Goal: Transaction & Acquisition: Subscribe to service/newsletter

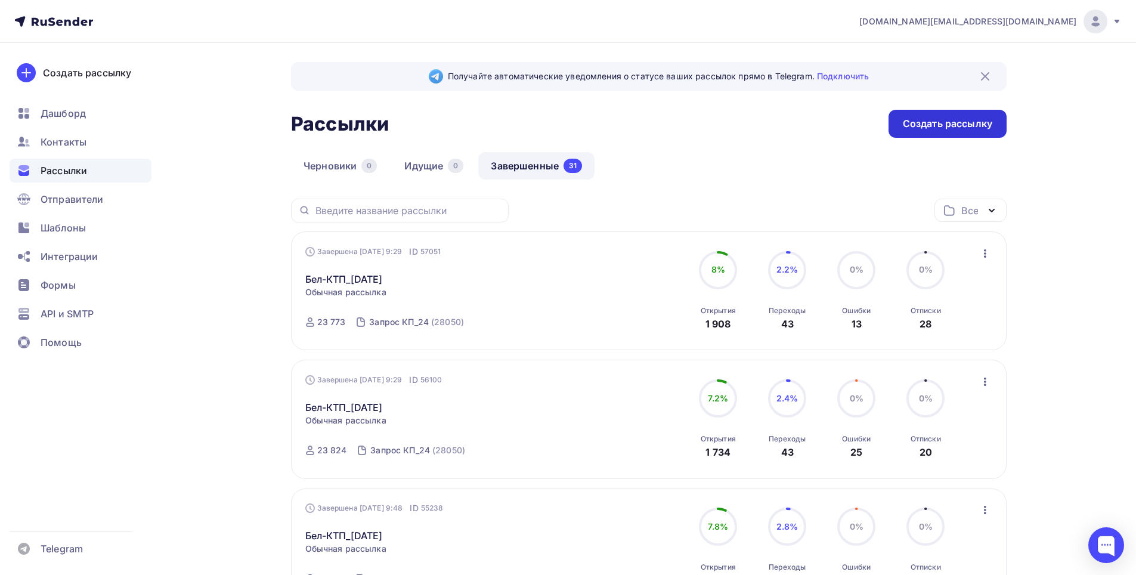
click at [925, 116] on div "Создать рассылку" at bounding box center [947, 124] width 118 height 28
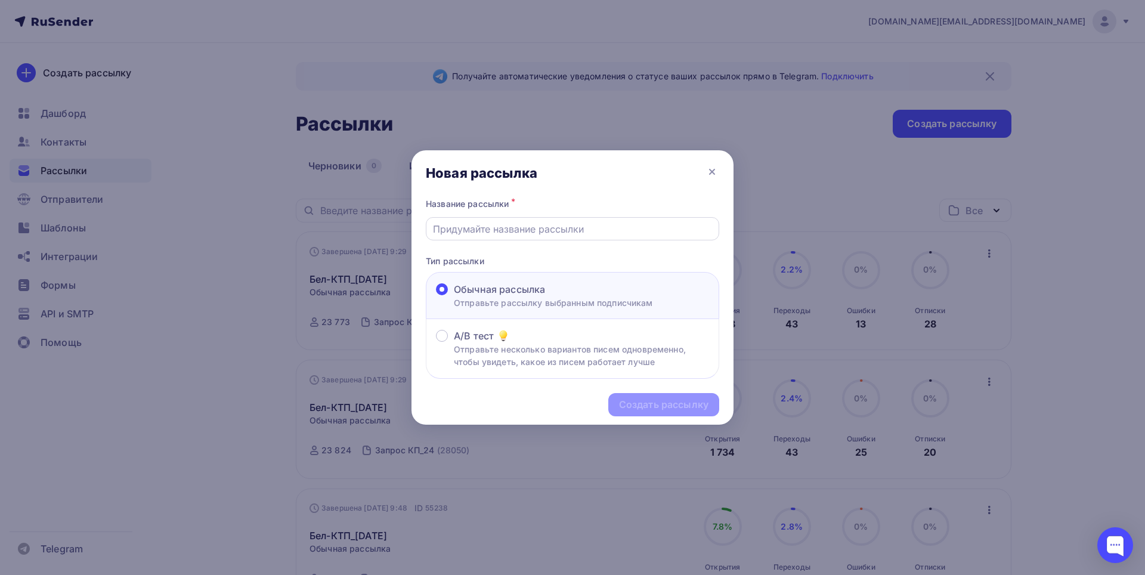
click at [497, 231] on input "text" at bounding box center [573, 229] width 280 height 14
click at [484, 230] on input "Бел-КТП_[DATE]" at bounding box center [573, 229] width 280 height 14
click at [498, 225] on input "Бел-КТП_[DATE]" at bounding box center [573, 229] width 280 height 14
type input "Бел-КТП_[DATE]"
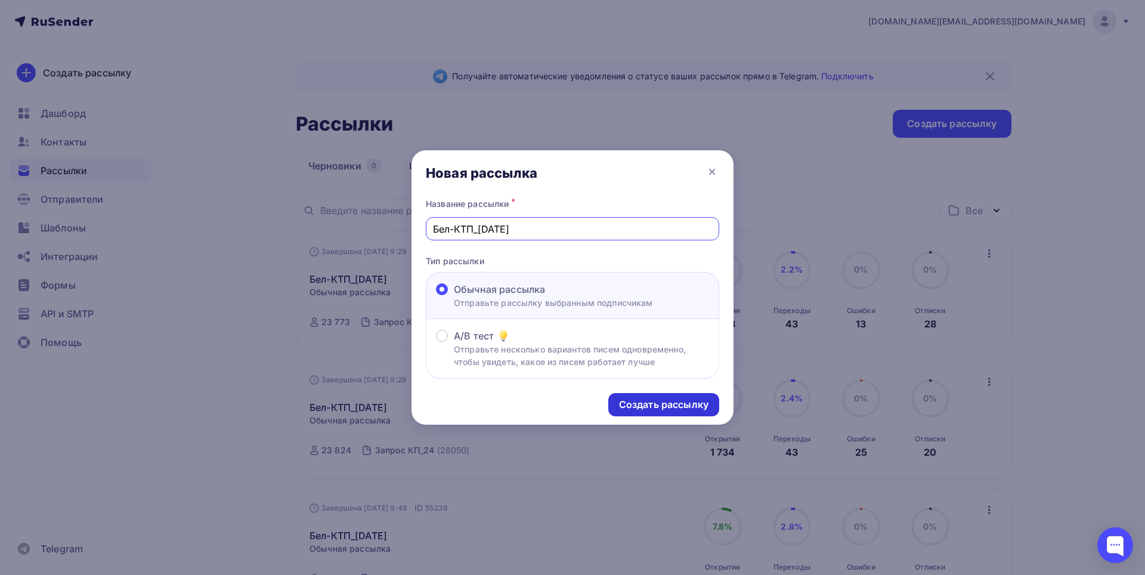
click at [670, 416] on div "Создать рассылку" at bounding box center [663, 404] width 111 height 23
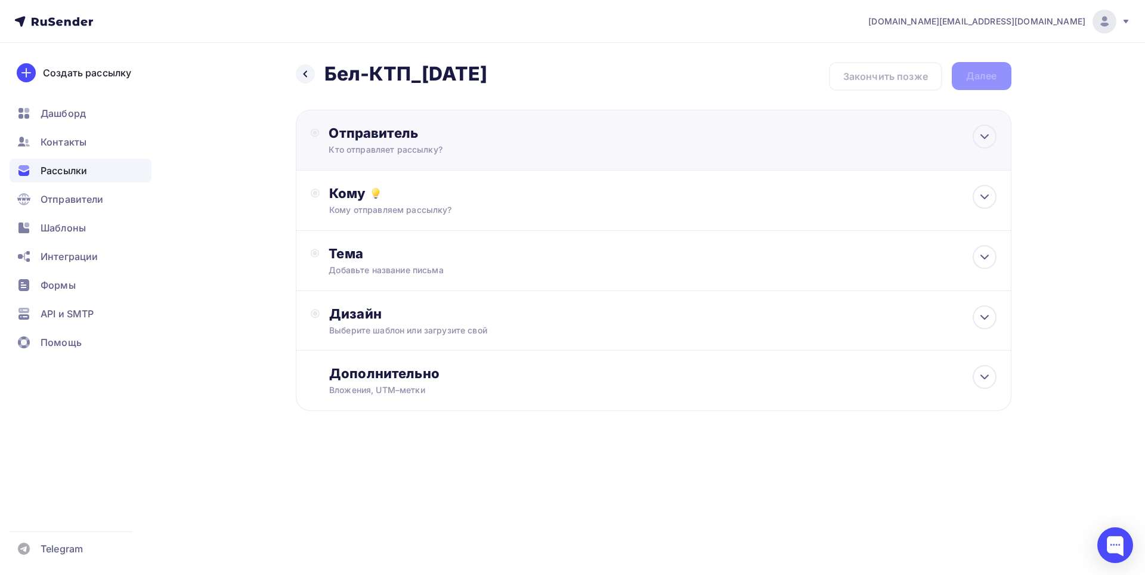
click at [431, 132] on div "Отправитель" at bounding box center [458, 133] width 258 height 17
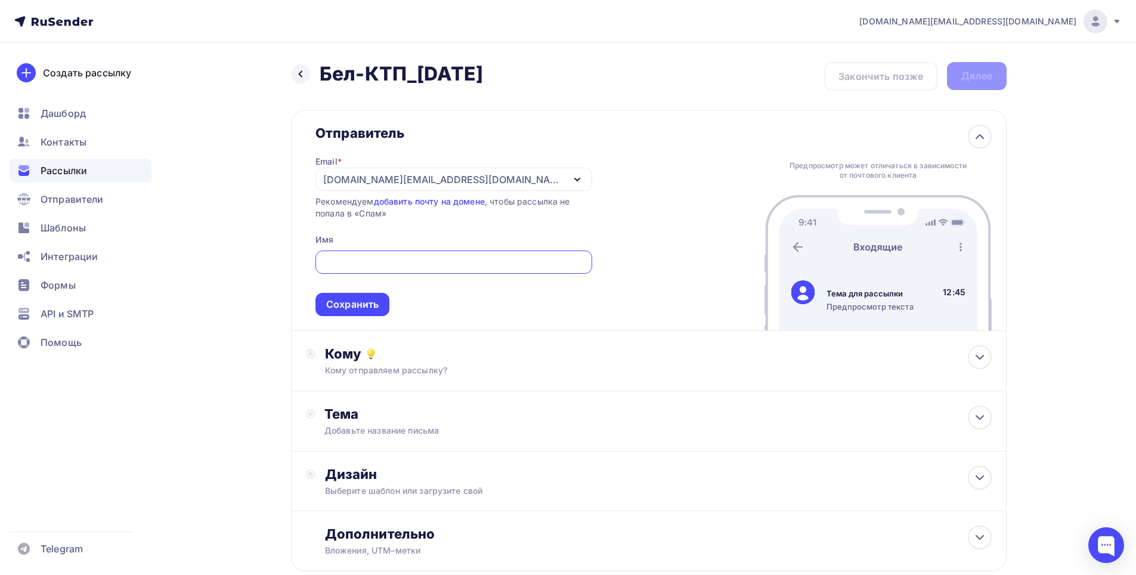
click at [356, 176] on div "[DOMAIN_NAME][EMAIL_ADDRESS][DOMAIN_NAME]" at bounding box center [443, 179] width 240 height 14
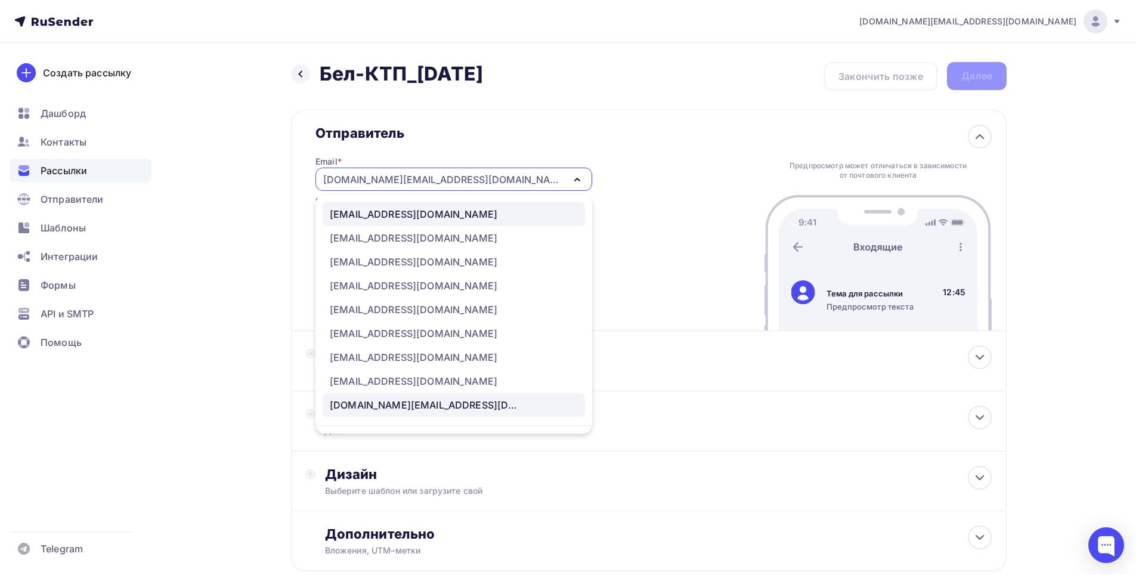
click at [367, 218] on div "[EMAIL_ADDRESS][DOMAIN_NAME]" at bounding box center [414, 214] width 168 height 14
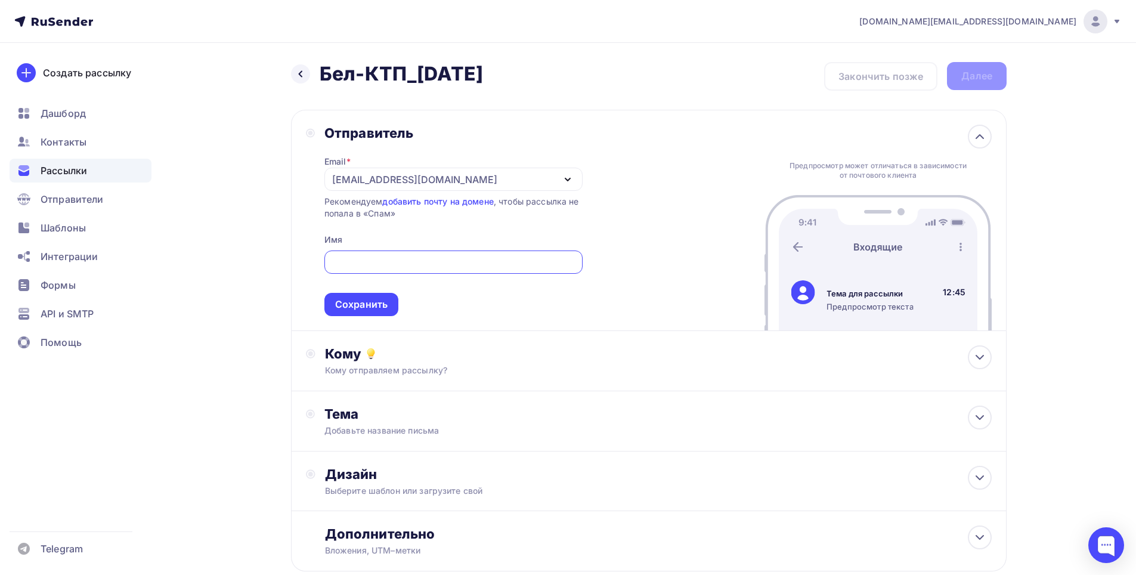
click at [367, 256] on input "text" at bounding box center [453, 262] width 244 height 14
type input "ООО "Бел-КТП""
click at [374, 311] on div "Сохранить" at bounding box center [361, 305] width 52 height 14
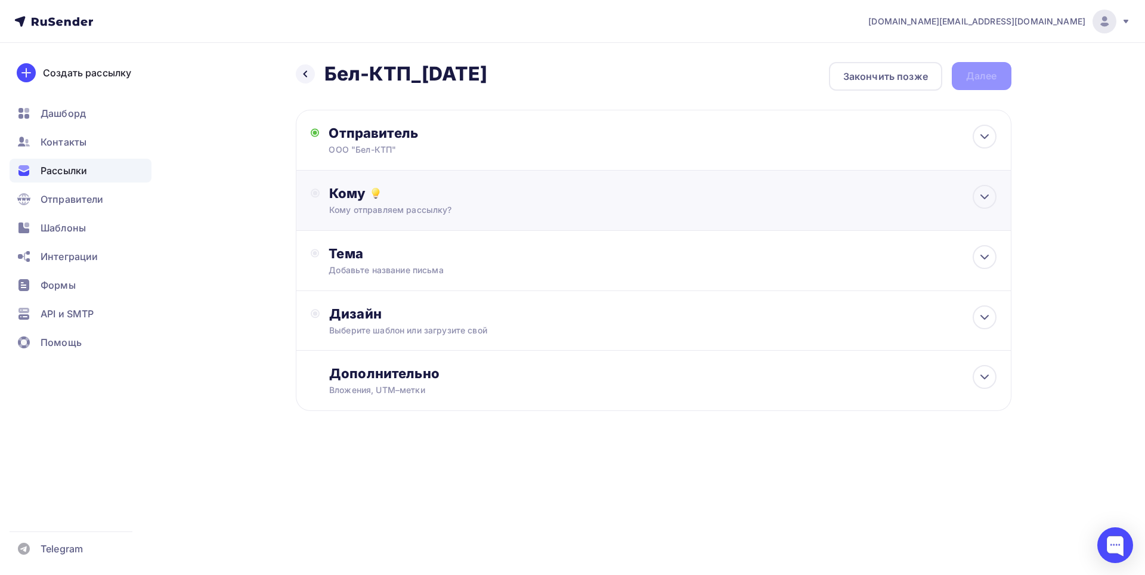
click at [394, 205] on div "Кому отправляем рассылку?" at bounding box center [629, 210] width 600 height 12
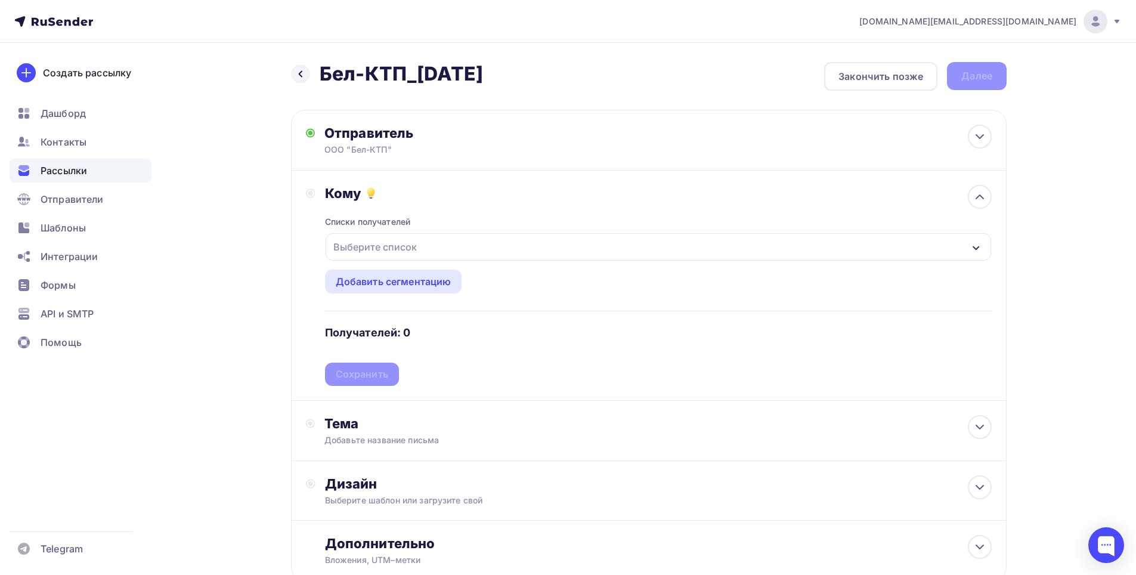
click at [386, 241] on div "Выберите список" at bounding box center [375, 246] width 93 height 21
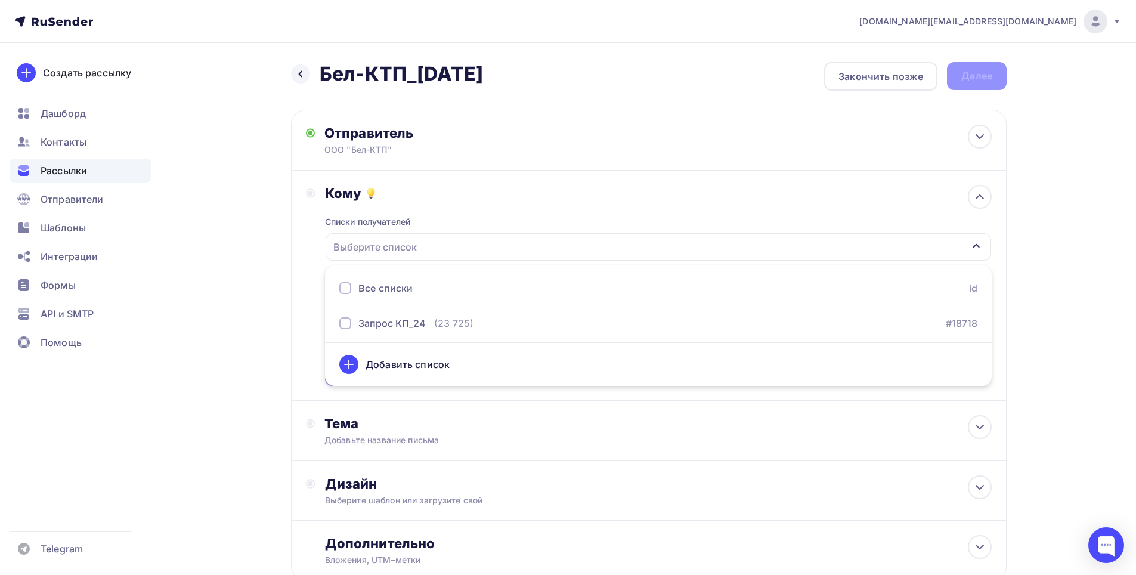
click at [365, 289] on div "Все списки" at bounding box center [385, 288] width 54 height 14
click at [1045, 303] on div "Назад Бел-КТП_[DATE] Бел-КТП_[DATE] Закончить позже Далее Отправитель ООО "Бел-…" at bounding box center [567, 350] width 977 height 615
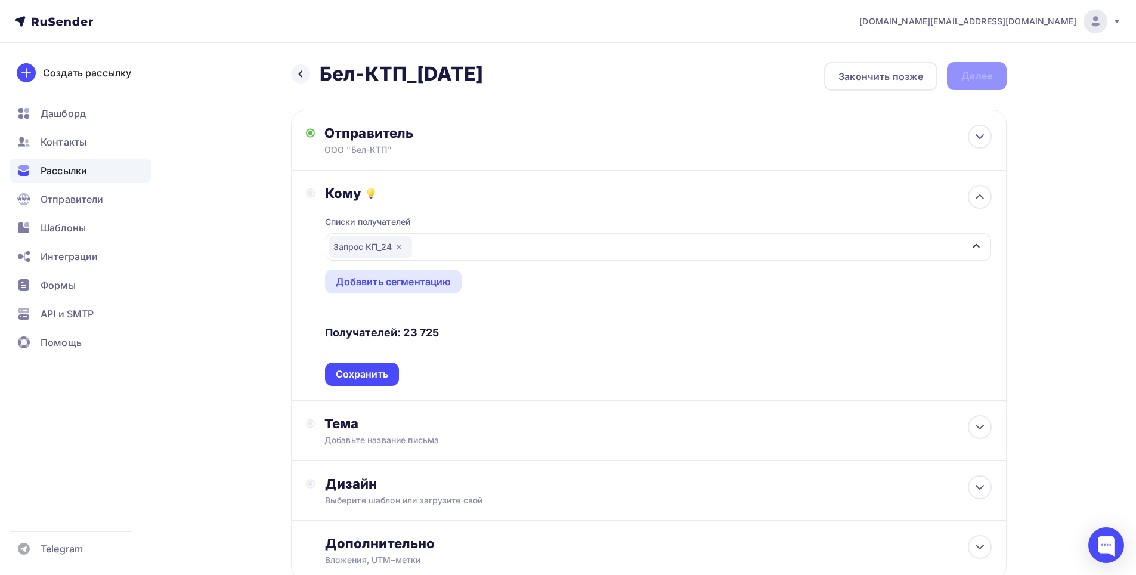
click at [363, 370] on div "Сохранить" at bounding box center [362, 374] width 52 height 14
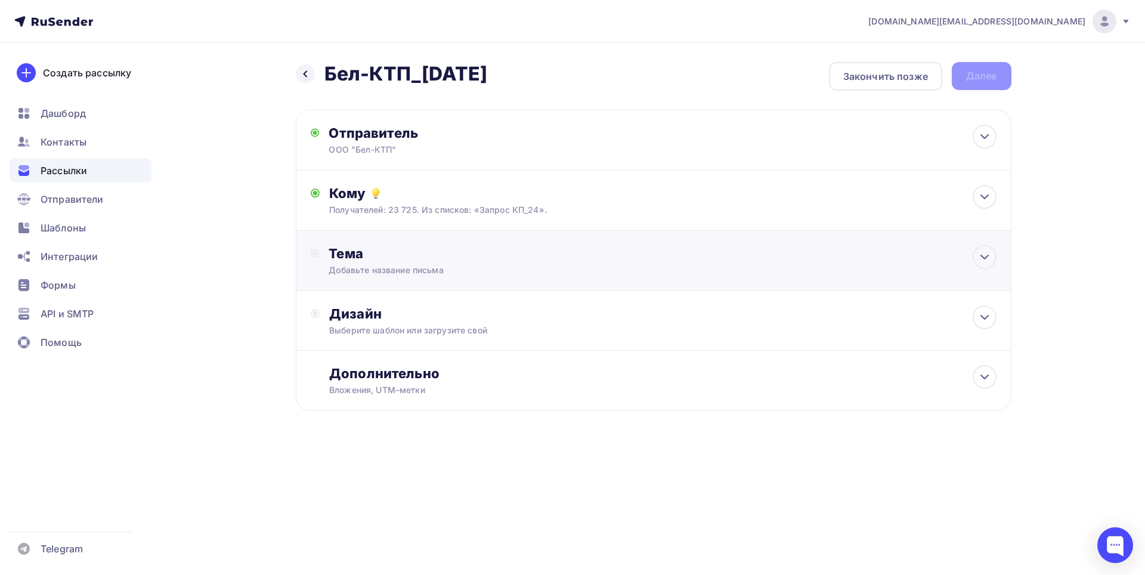
click at [380, 264] on div "Добавьте название письма" at bounding box center [435, 270] width 212 height 12
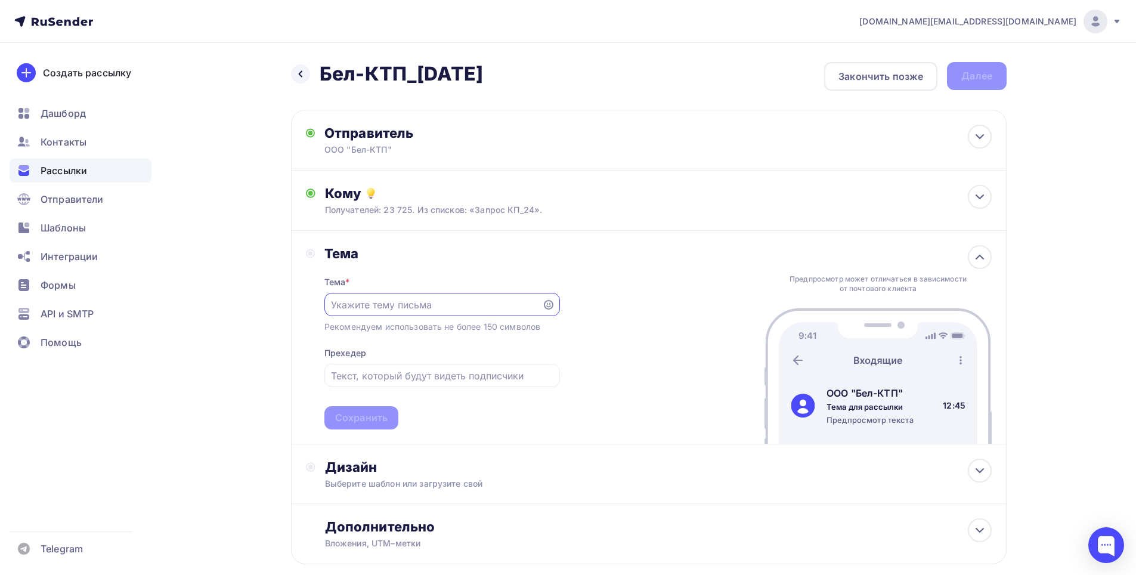
click at [368, 305] on input "text" at bounding box center [433, 305] width 204 height 14
paste input "Трансформаторы в трансформаторных подстанциях: ключевые аспекты"
drag, startPoint x: 361, startPoint y: 310, endPoint x: 325, endPoint y: 308, distance: 36.4
click at [325, 308] on div "Трансформаторы в трансформаторных подстанциях: ключевые аспекты" at bounding box center [442, 304] width 236 height 23
type input "Трансформаторы в трансформаторных подстанциях: ключевые аспекты"
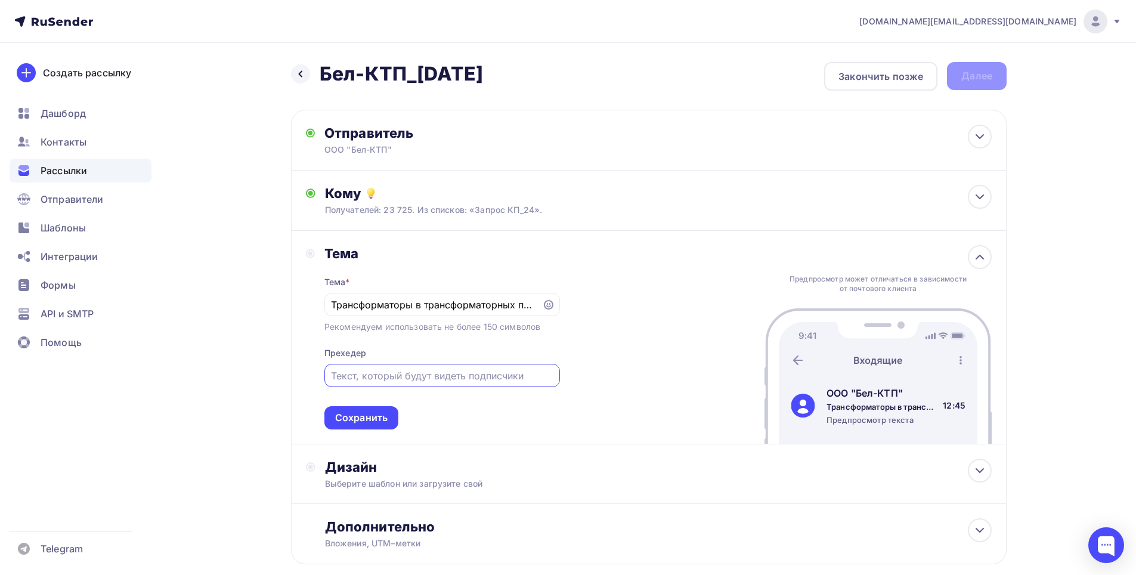
click at [343, 377] on input "text" at bounding box center [442, 375] width 222 height 14
paste input "Виды трансформаторов по величине электрического напряжения"
drag, startPoint x: 513, startPoint y: 371, endPoint x: 564, endPoint y: 374, distance: 50.7
click at [564, 374] on div "Тема Тема * Трансформаторы в трансформаторных подстанциях: ключевые аспекты Рек…" at bounding box center [648, 337] width 715 height 213
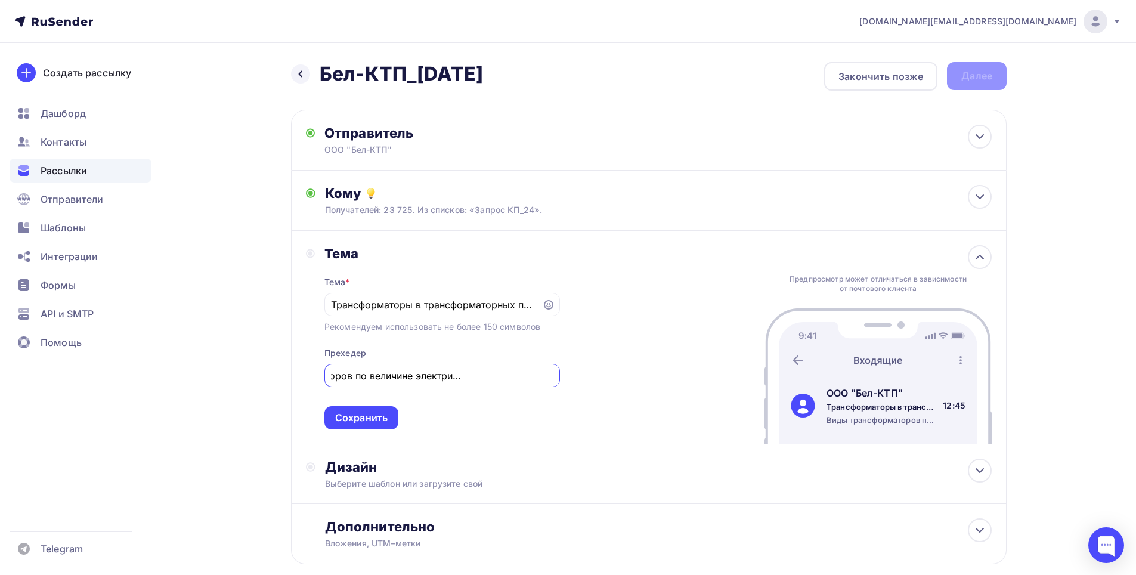
click at [543, 375] on input "Виды трансформаторов по величине электрического напряжения." at bounding box center [442, 375] width 222 height 14
click at [546, 374] on input "Виды трансформаторов по величине электрического напряжения." at bounding box center [442, 375] width 222 height 14
paste input "Почему выбирать завод-производитель Бел-КТП?"
type input "Виды трансформаторов по величине электрического напряжения. Почему выбирать зав…"
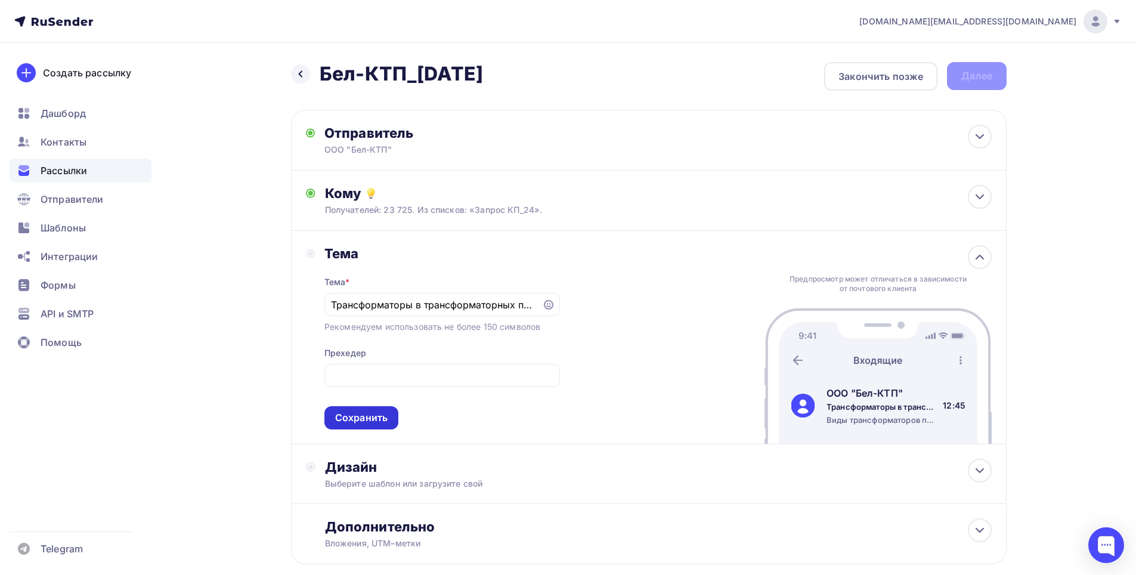
scroll to position [0, 0]
click at [368, 422] on div "Сохранить" at bounding box center [361, 418] width 52 height 14
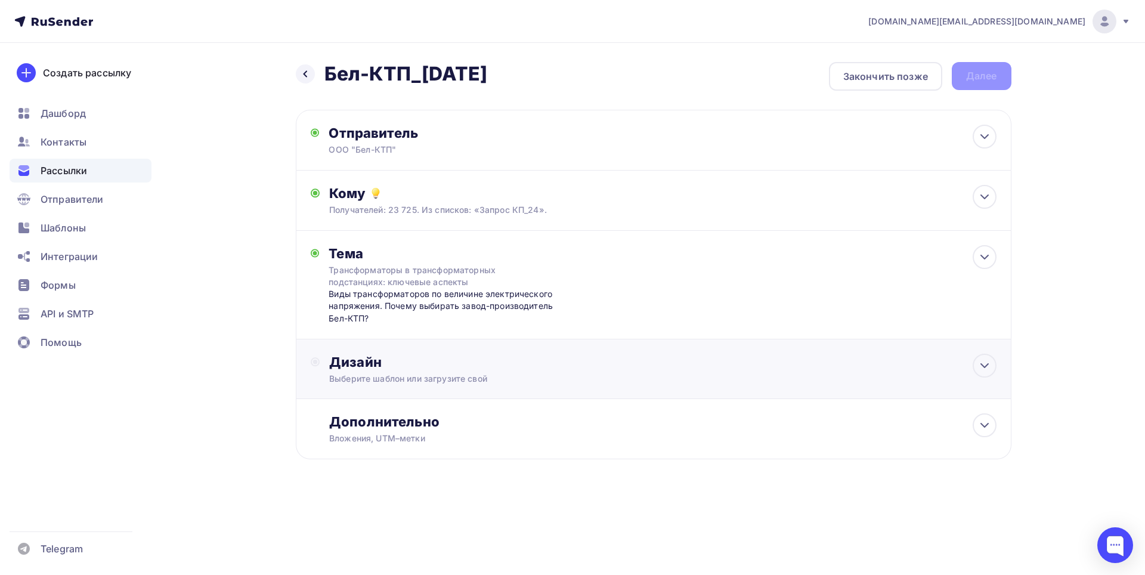
click at [399, 382] on div "Выберите шаблон или загрузите свой" at bounding box center [629, 379] width 600 height 12
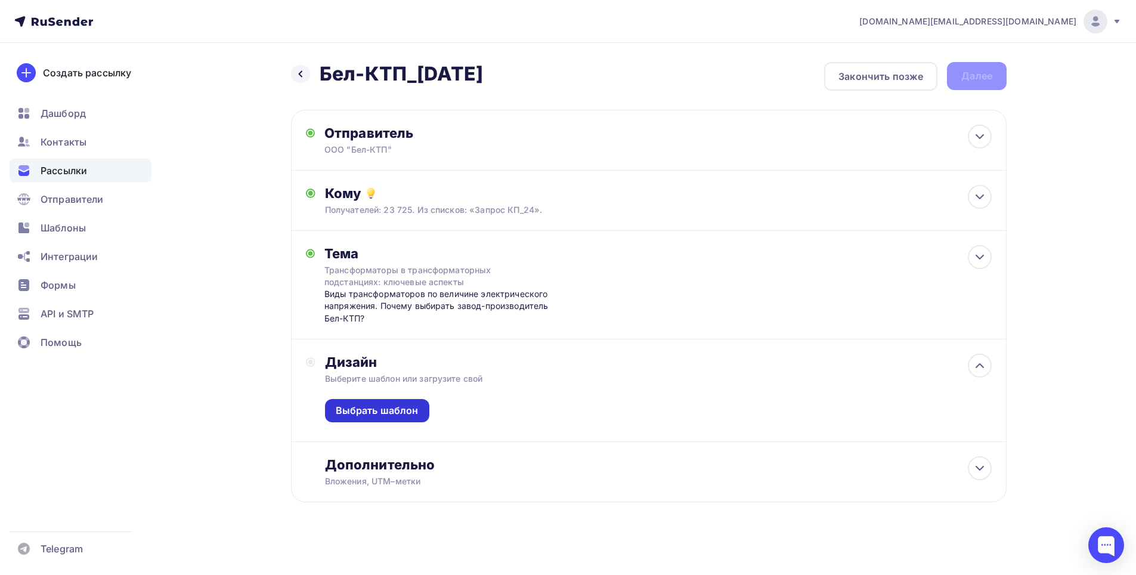
click at [392, 402] on div "Выбрать шаблон" at bounding box center [377, 410] width 104 height 23
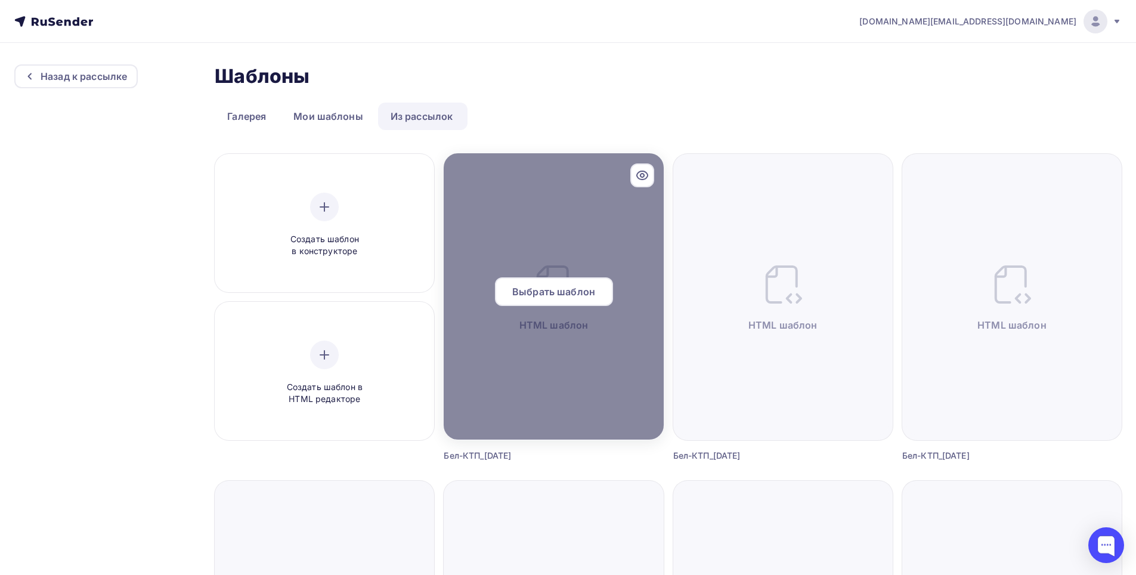
click at [568, 292] on span "Выбрать шаблон" at bounding box center [553, 291] width 83 height 14
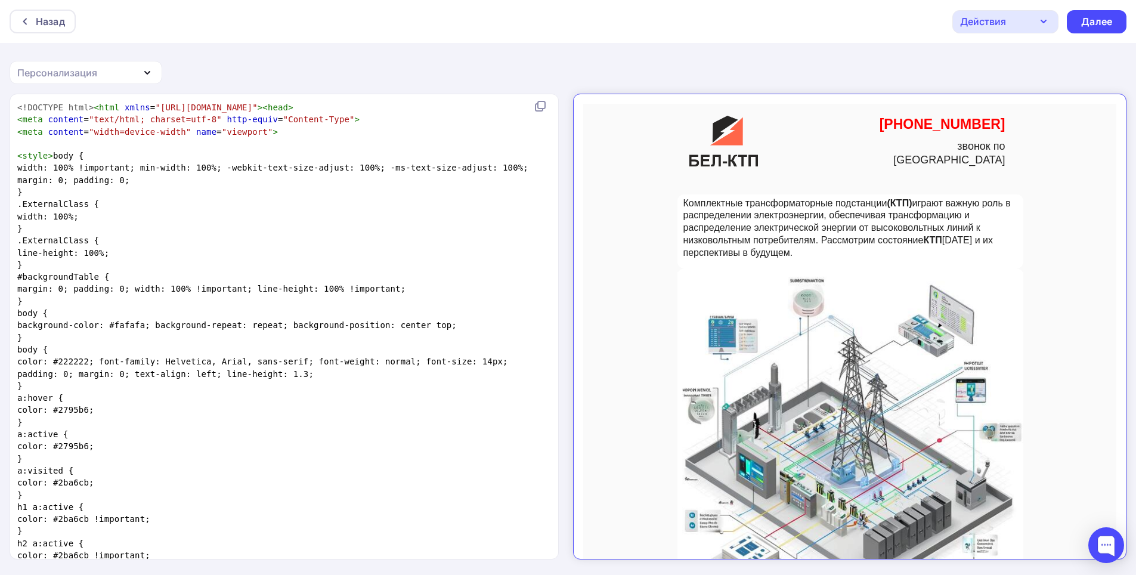
scroll to position [4, 0]
click at [426, 337] on pre "}" at bounding box center [282, 338] width 534 height 12
type textarea "<!DOCTYPE html><html xmlns="[URL][DOMAIN_NAME]"><head> <meta content="text/html…"
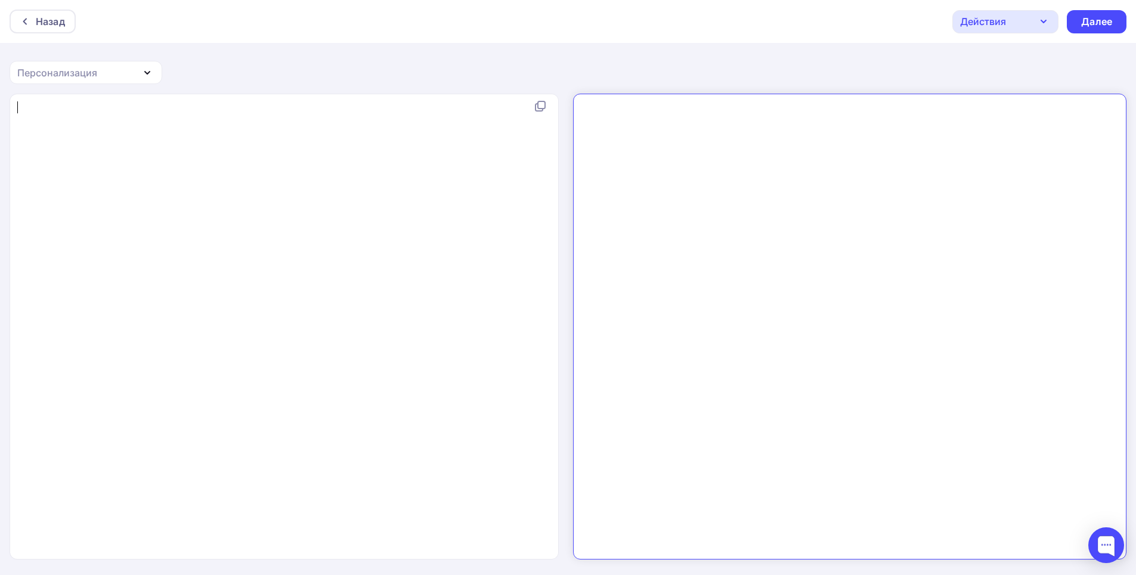
click at [278, 206] on div "x ​" at bounding box center [296, 341] width 563 height 485
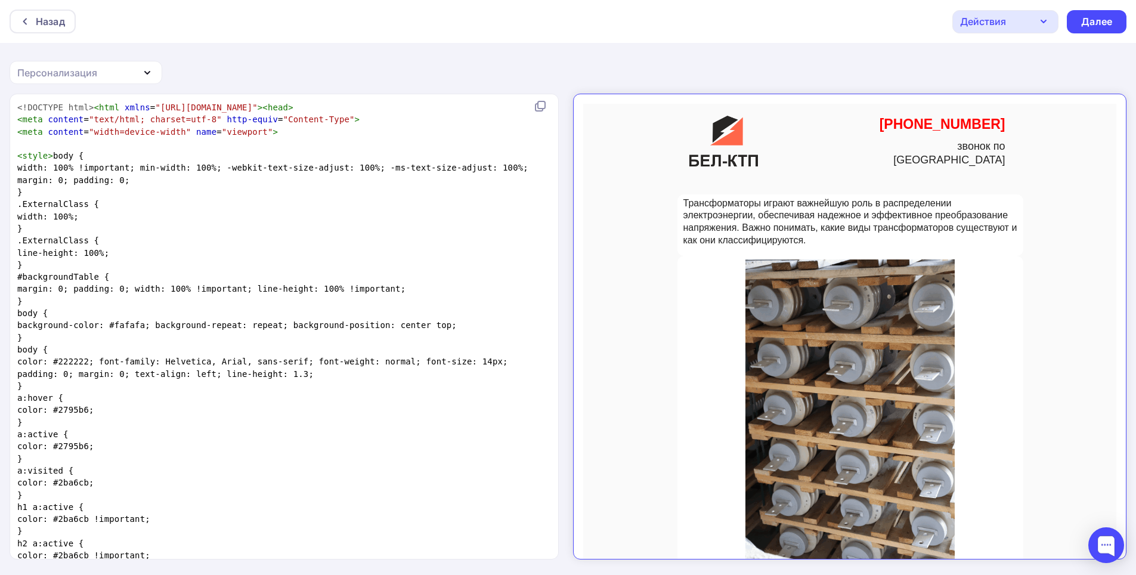
scroll to position [14217, 0]
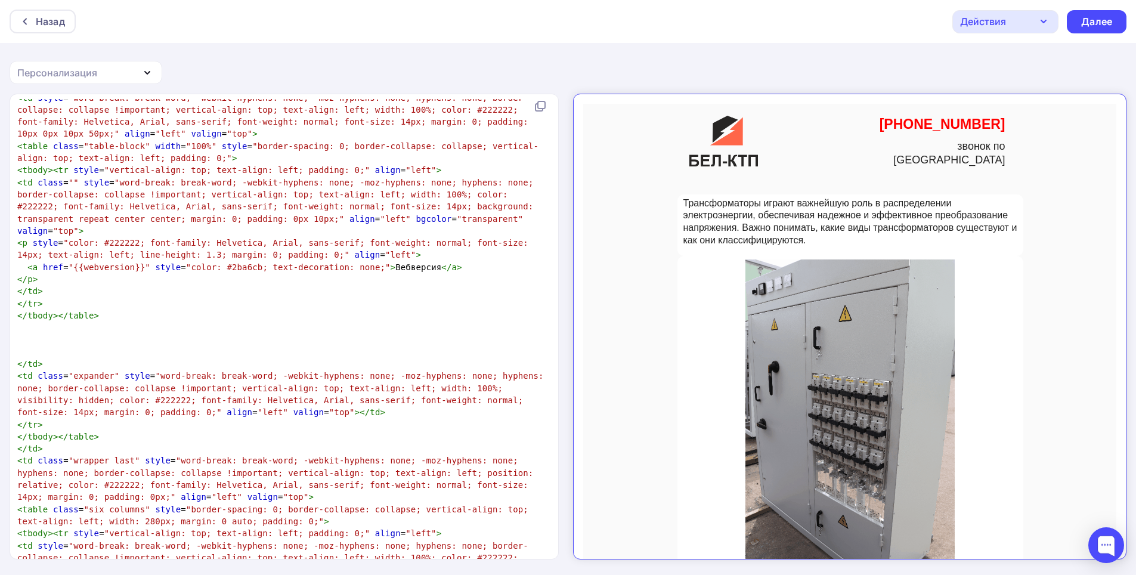
click at [1046, 26] on icon "button" at bounding box center [1043, 21] width 14 height 14
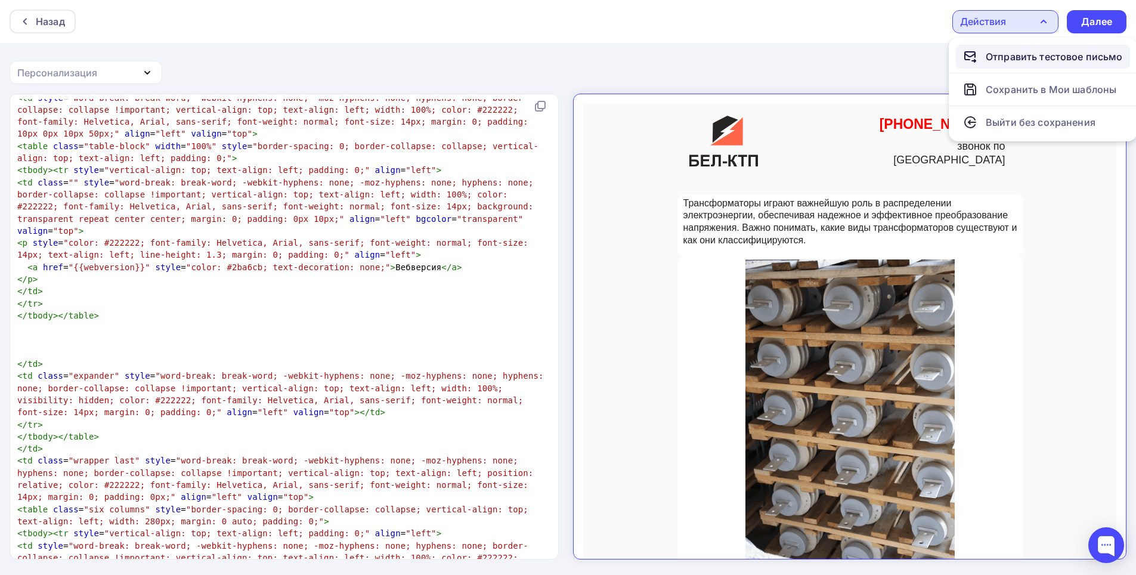
click at [1017, 58] on div "Отправить тестовое письмо" at bounding box center [1054, 56] width 137 height 14
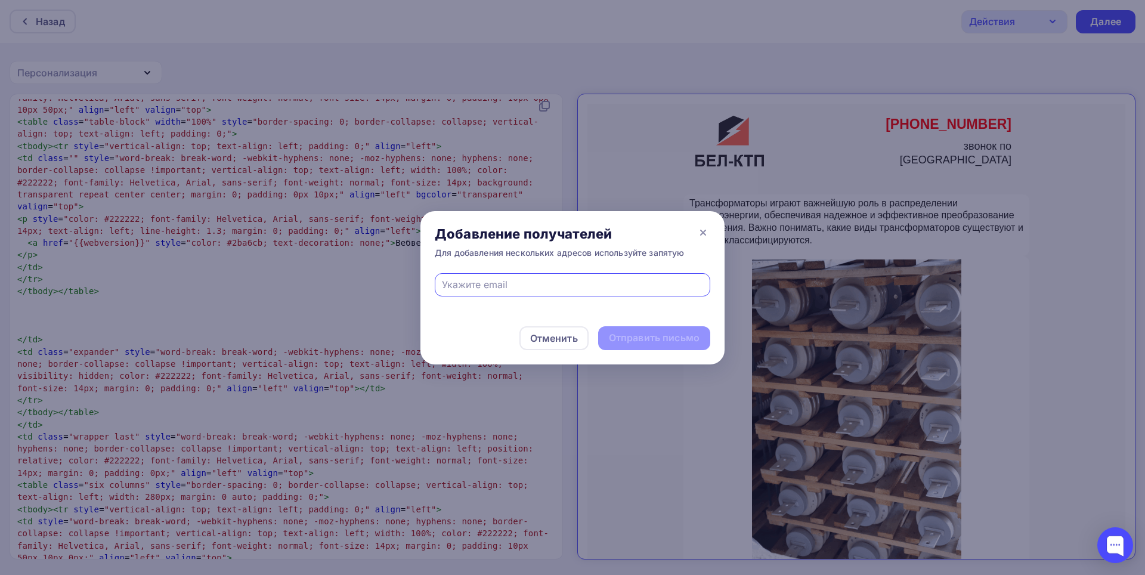
type input "[EMAIL_ADDRESS][DOMAIN_NAME]"
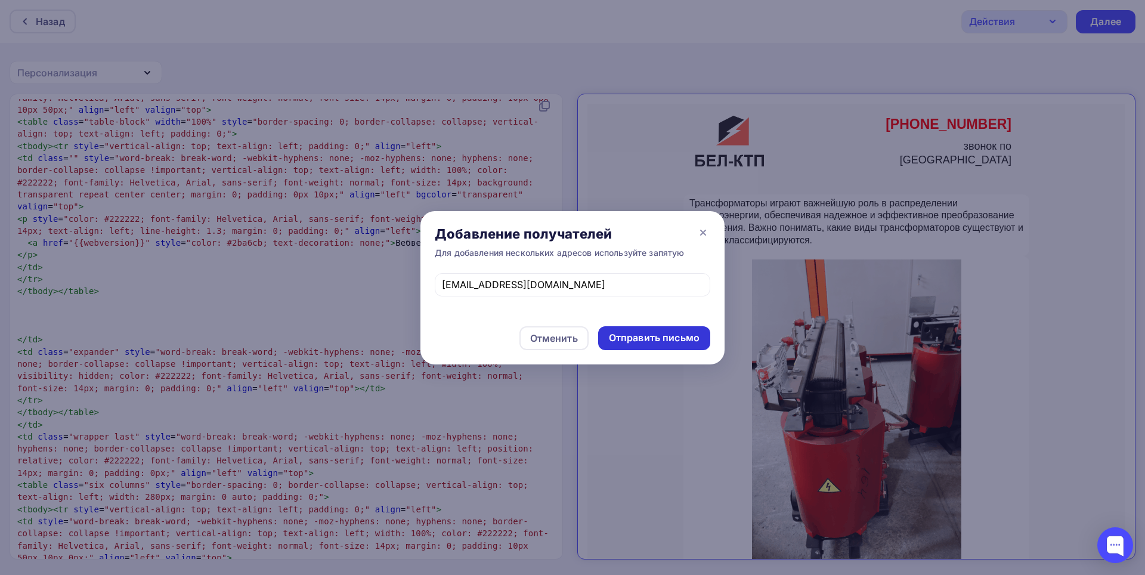
click at [628, 331] on div "Отправить письмо" at bounding box center [654, 338] width 91 height 14
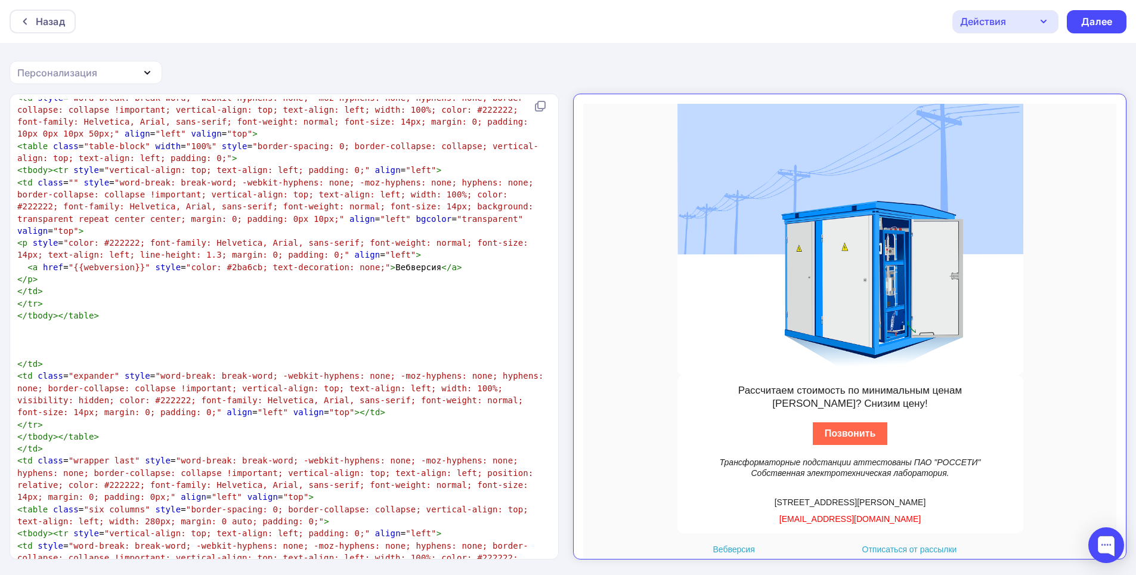
scroll to position [1, 0]
click at [840, 485] on p "[STREET_ADDRESS][PERSON_NAME]" at bounding box center [840, 490] width 334 height 11
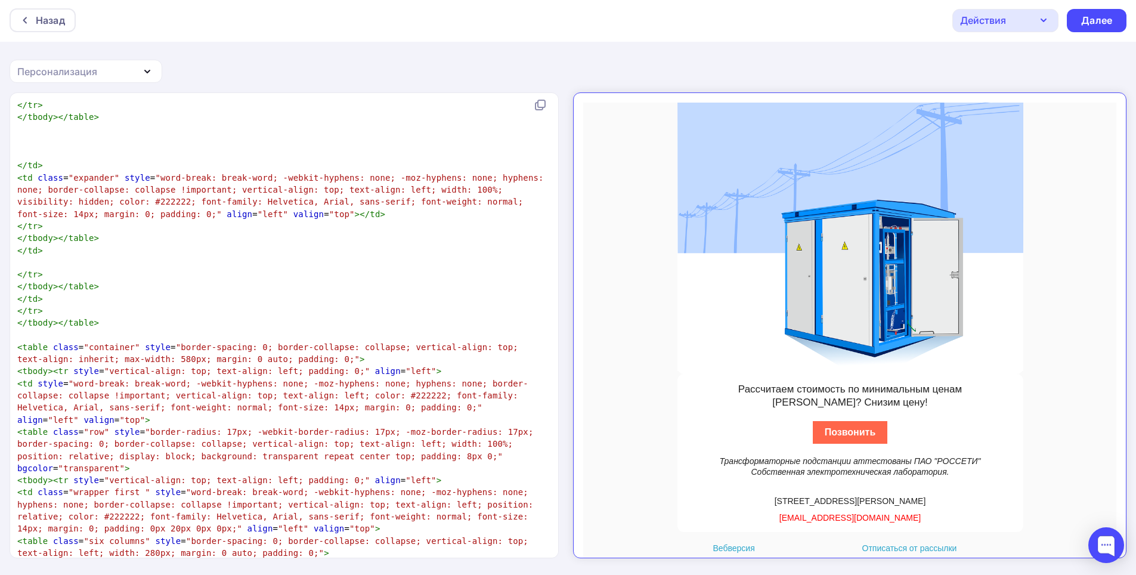
scroll to position [0, 0]
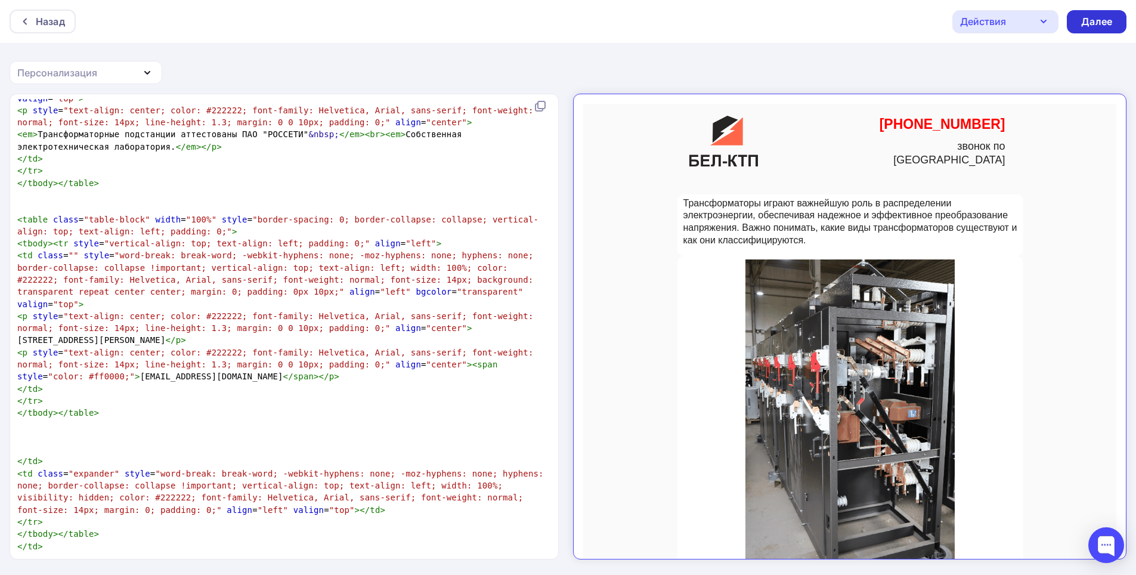
click at [1099, 26] on div "Далее" at bounding box center [1096, 22] width 31 height 14
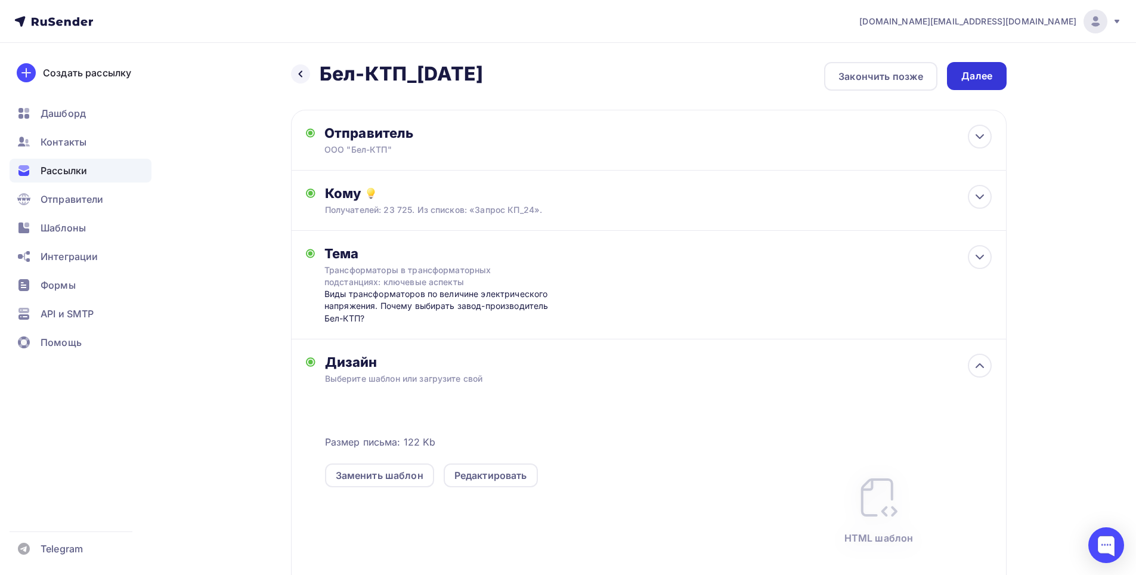
click at [980, 69] on div "Далее" at bounding box center [976, 76] width 31 height 14
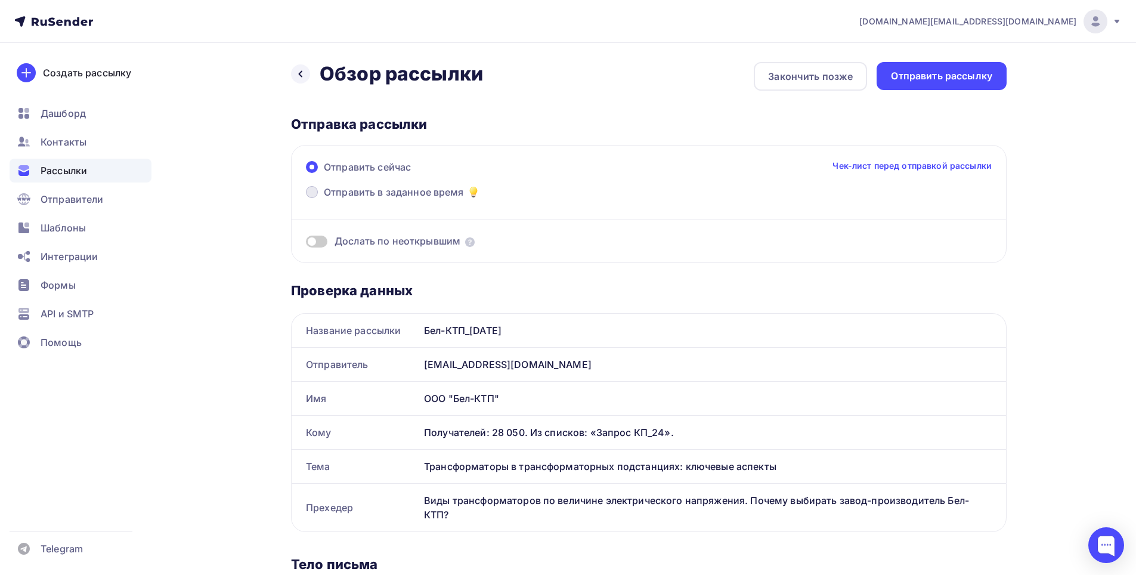
click at [354, 194] on span "Отправить в заданное время" at bounding box center [394, 192] width 140 height 14
click at [324, 199] on input "Отправить в заданное время" at bounding box center [324, 199] width 0 height 0
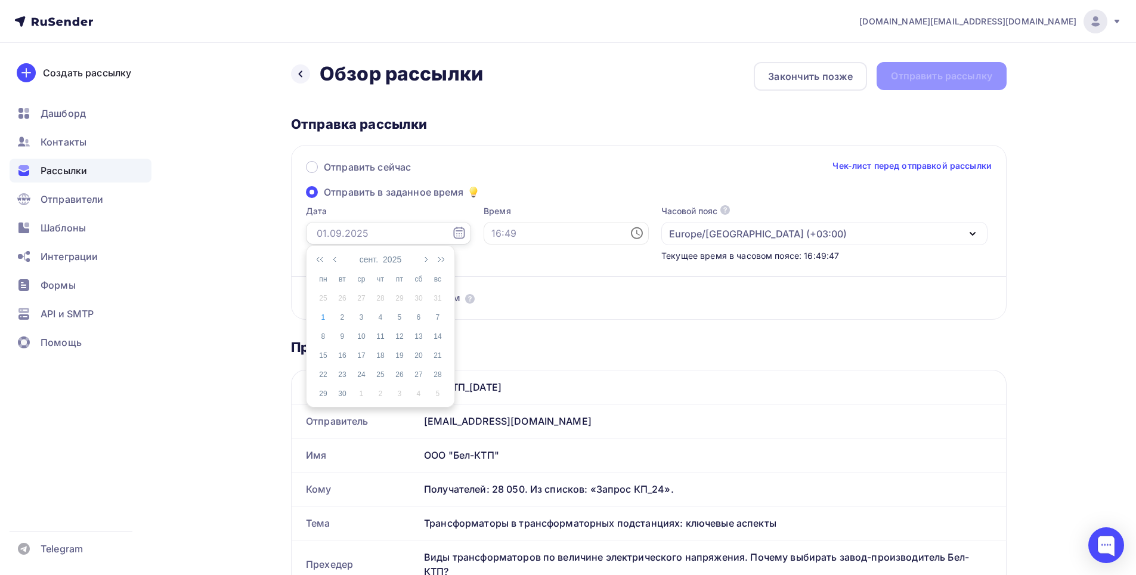
click at [385, 231] on input "text" at bounding box center [388, 233] width 165 height 23
click at [343, 317] on div "2" at bounding box center [342, 317] width 19 height 11
type input "[DATE]"
click at [511, 228] on input "text" at bounding box center [566, 233] width 165 height 23
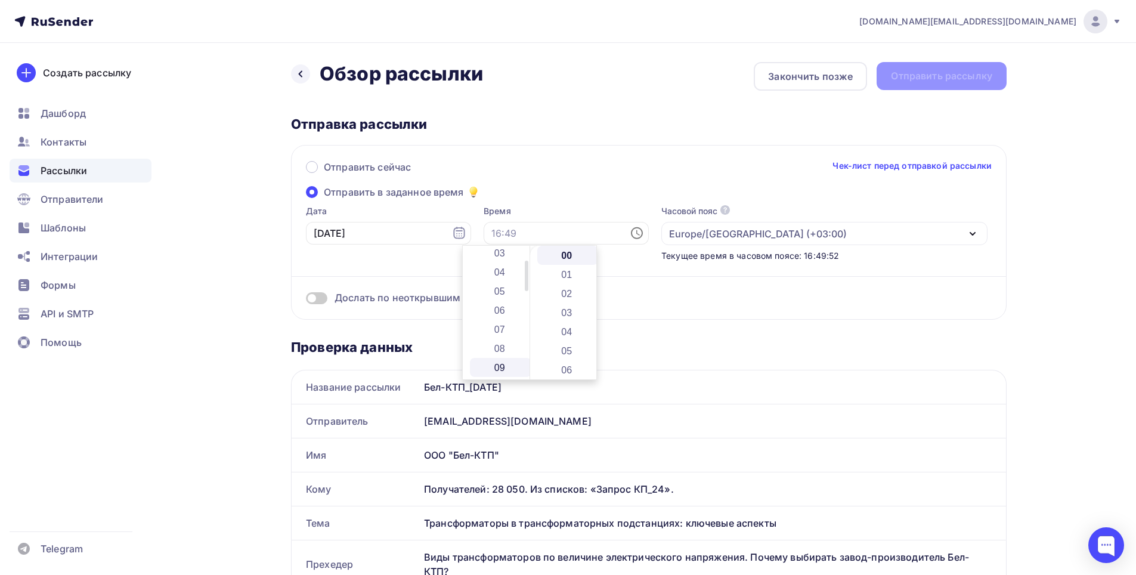
click at [499, 363] on li "09" at bounding box center [500, 367] width 61 height 19
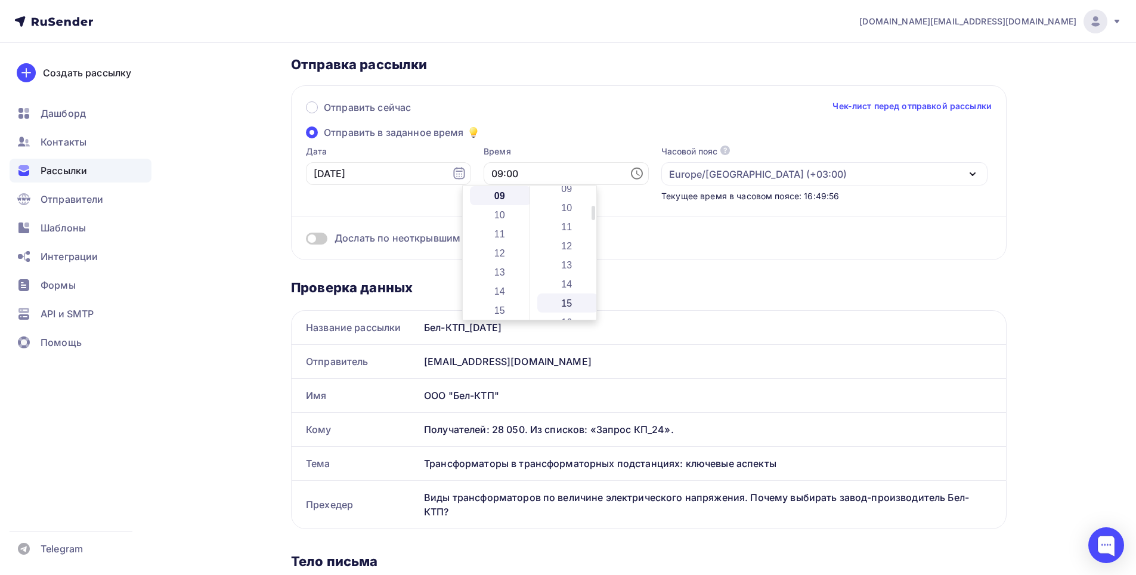
click at [565, 301] on li "15" at bounding box center [567, 302] width 61 height 19
type input "09:15"
click at [1068, 297] on div "[DOMAIN_NAME][EMAIL_ADDRESS][DOMAIN_NAME] Аккаунт Тарифы Выйти Создать рассылку…" at bounding box center [568, 530] width 1136 height 1180
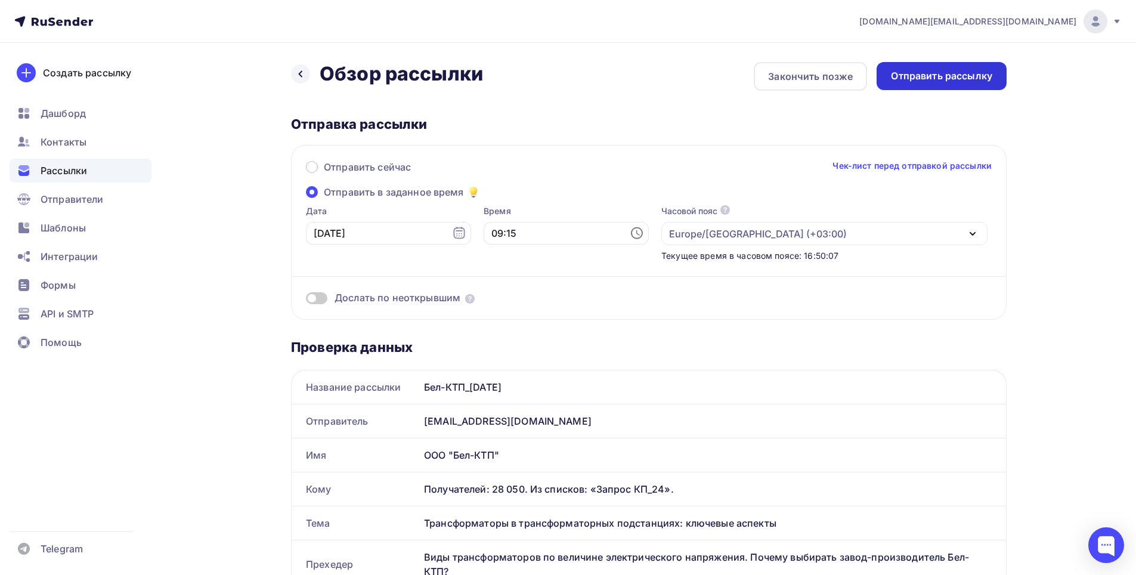
click at [922, 81] on div "Отправить рассылку" at bounding box center [941, 76] width 101 height 14
